Goal: Information Seeking & Learning: Check status

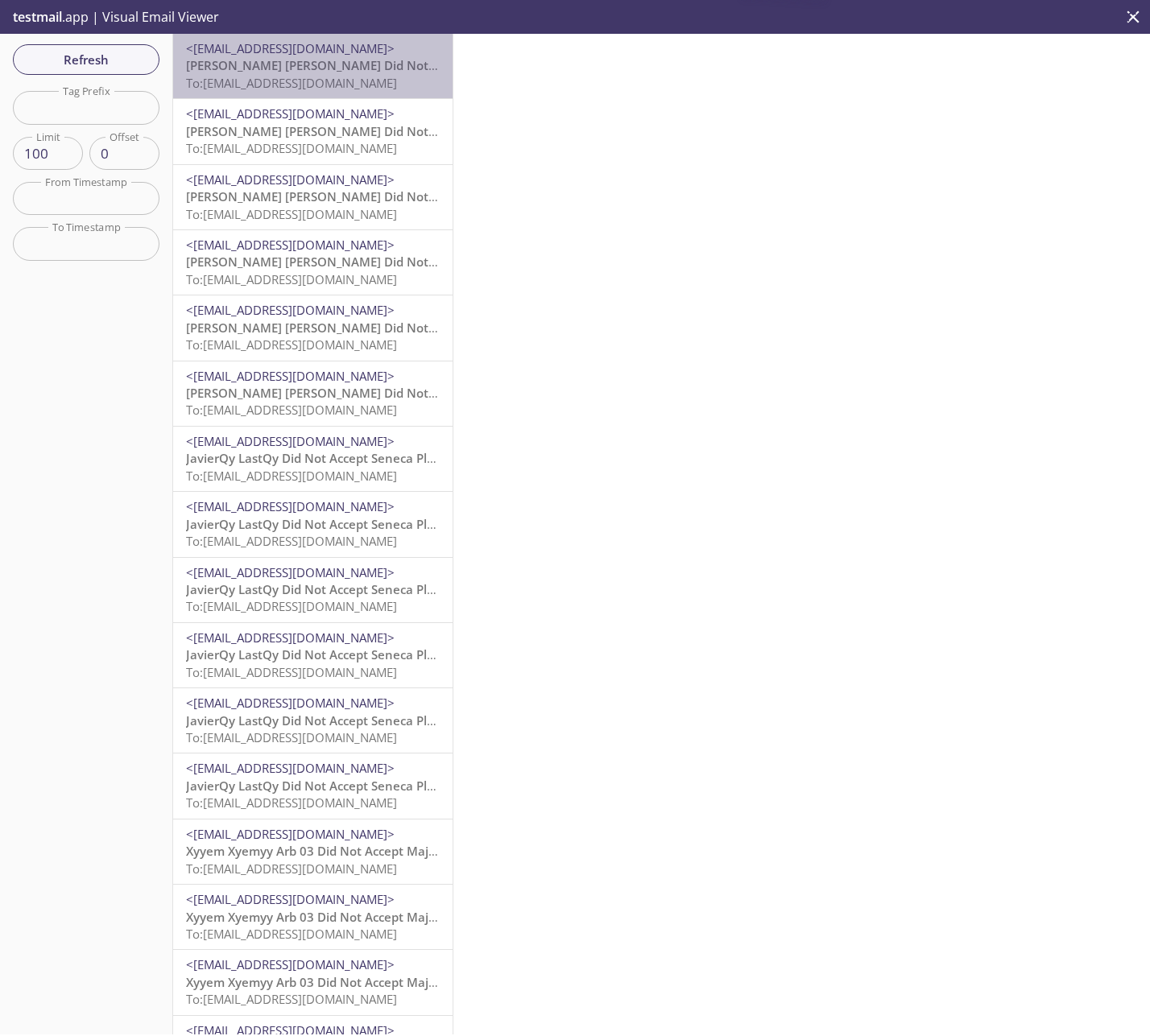
click at [313, 86] on span "To: services.reside.admissions.qa-j3-admissions-director@inbox.testmail.app" at bounding box center [291, 83] width 211 height 16
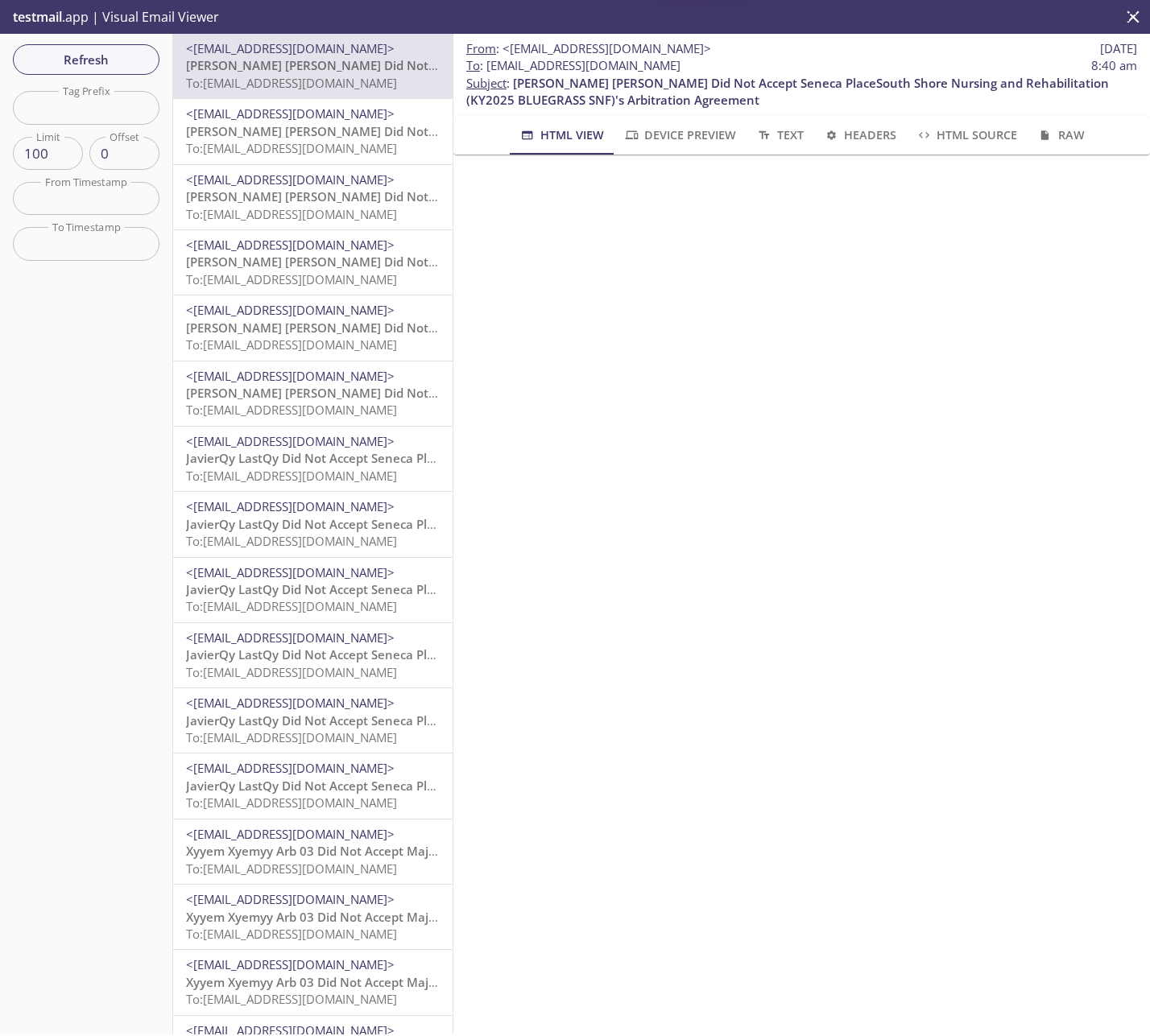
click at [311, 128] on span "[PERSON_NAME] [PERSON_NAME] Did Not Accept Seneca PlaceSouth Shore Nursing and …" at bounding box center [631, 131] width 892 height 16
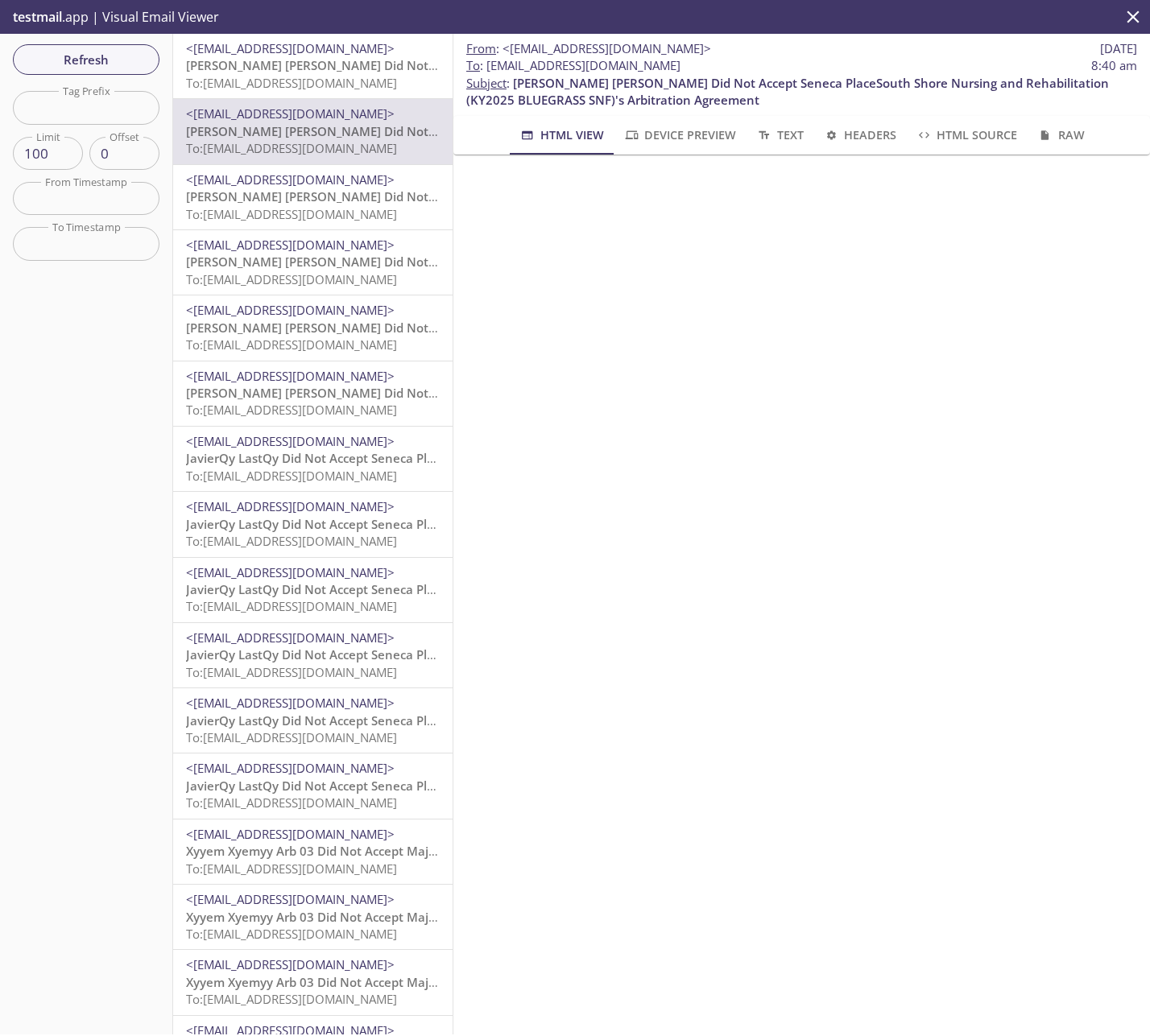
click at [293, 194] on span "[PERSON_NAME] [PERSON_NAME] Did Not Accept Seneca PlaceSouth Shore Nursing and …" at bounding box center [631, 197] width 892 height 16
